Goal: Transaction & Acquisition: Purchase product/service

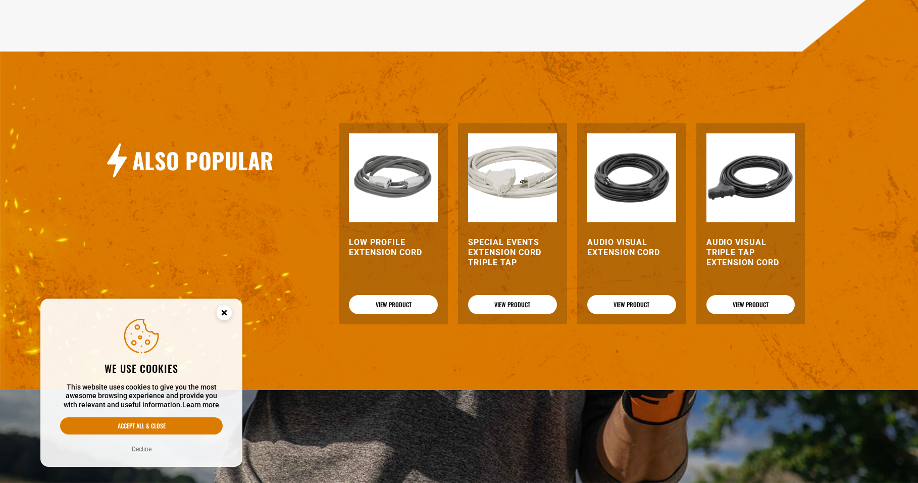
scroll to position [1100, 0]
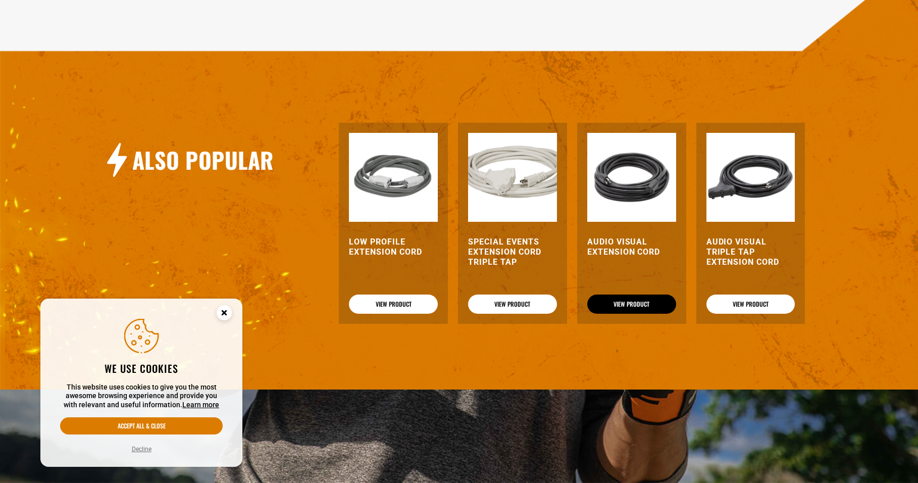
click at [608, 307] on link "View Product" at bounding box center [631, 303] width 89 height 19
